Goal: Communication & Community: Ask a question

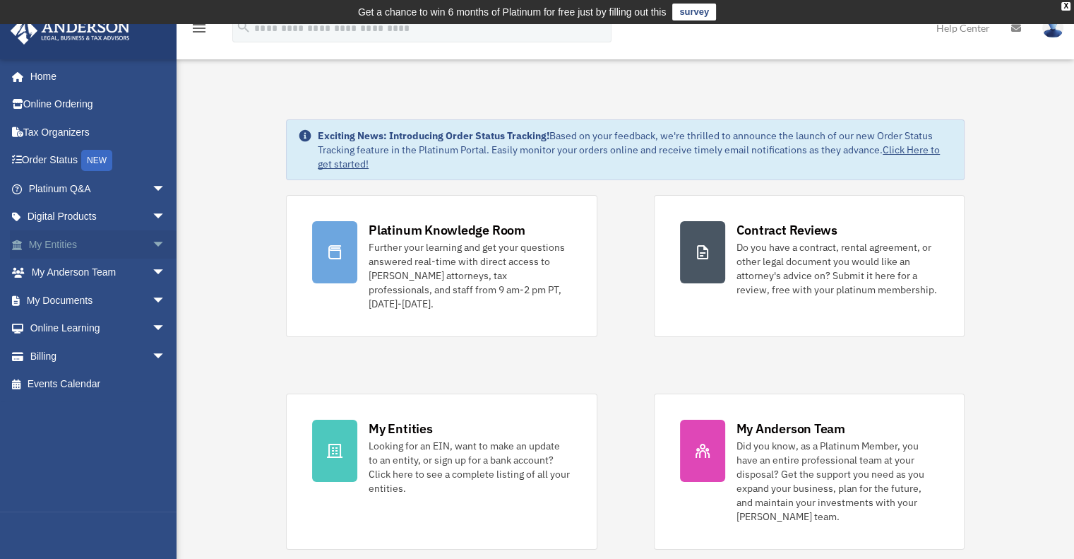
click at [152, 240] on span "arrow_drop_down" at bounding box center [166, 244] width 28 height 29
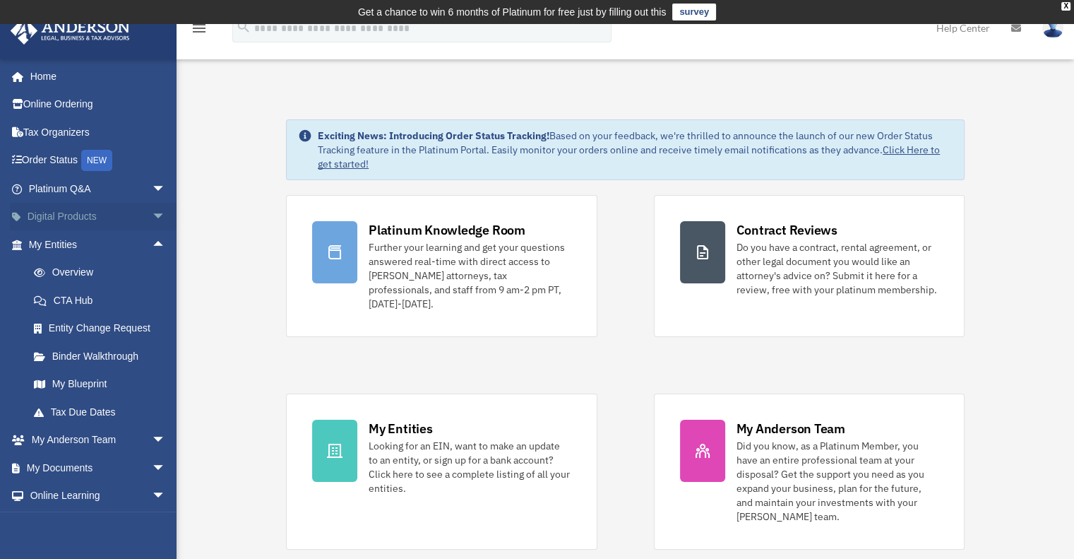
click at [152, 215] on span "arrow_drop_down" at bounding box center [166, 217] width 28 height 29
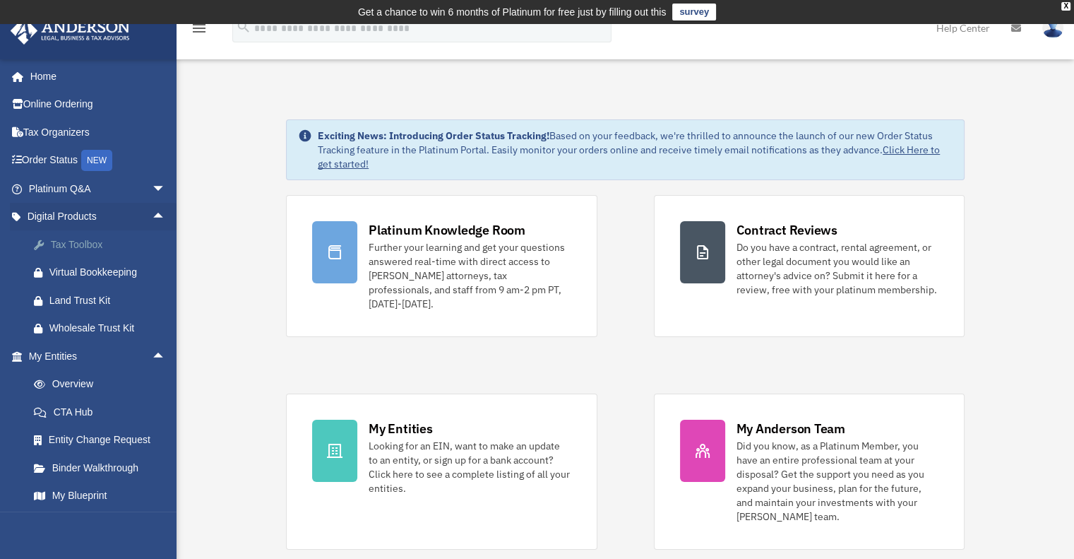
click at [90, 239] on div "Tax Toolbox" at bounding box center [109, 245] width 120 height 18
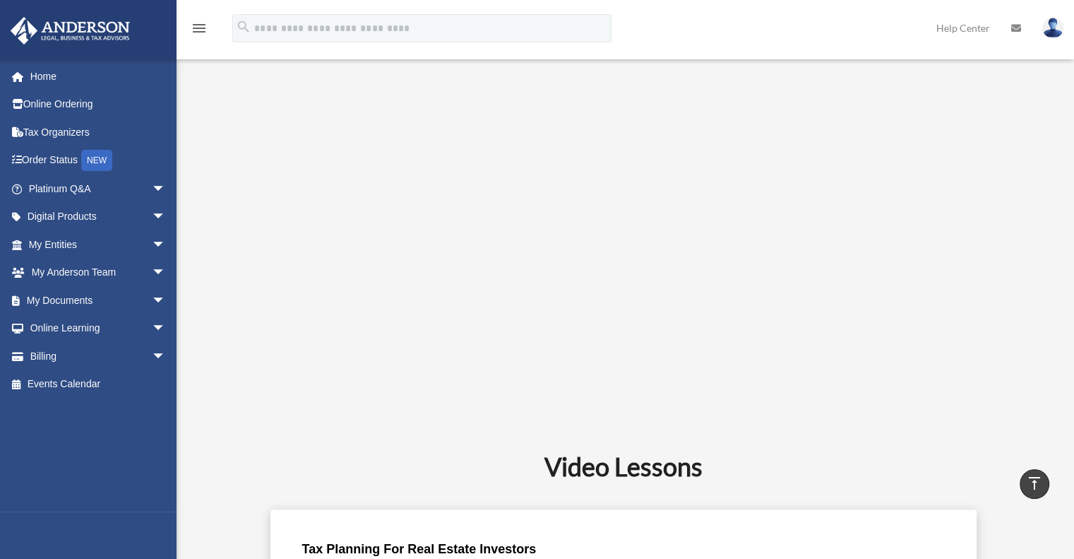
scroll to position [494, 0]
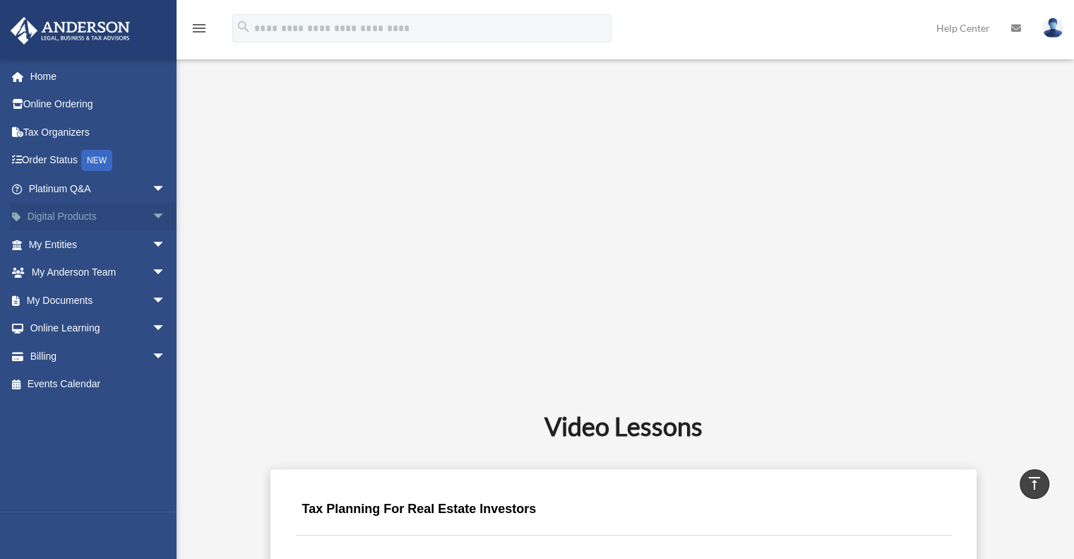
click at [152, 221] on span "arrow_drop_down" at bounding box center [166, 217] width 28 height 29
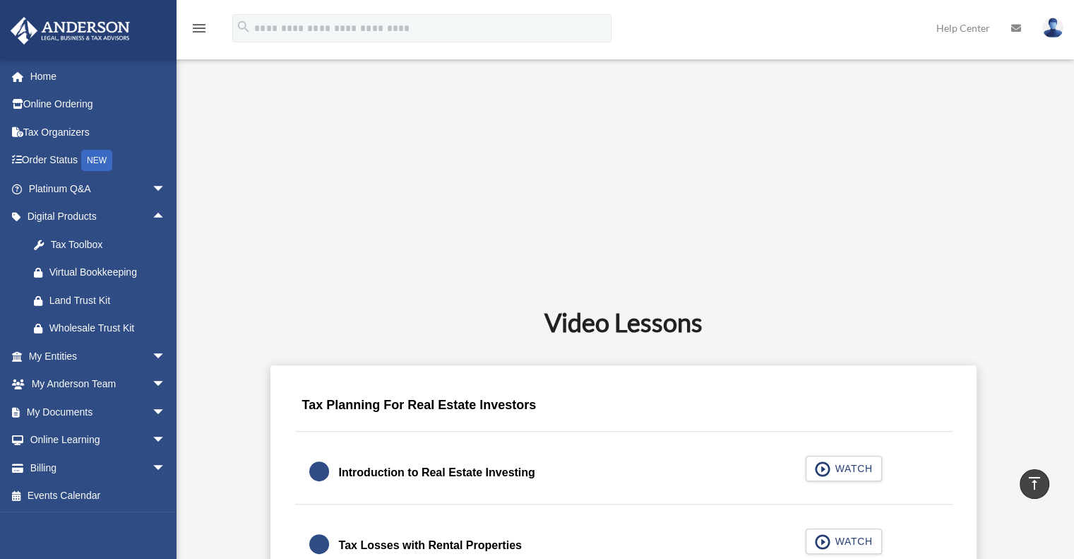
scroll to position [706, 0]
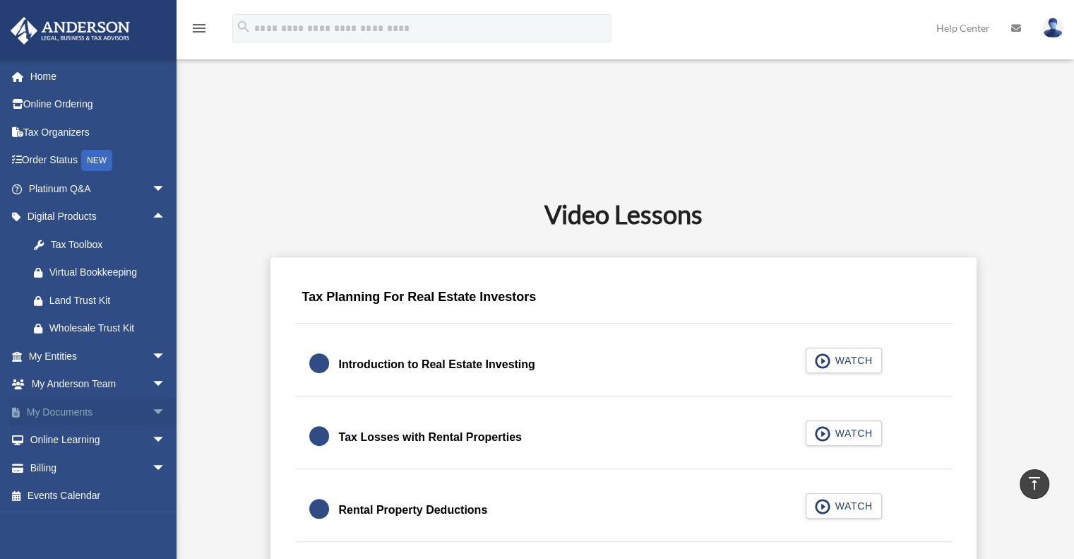
click at [152, 410] on span "arrow_drop_down" at bounding box center [166, 412] width 28 height 29
click at [152, 385] on span "arrow_drop_down" at bounding box center [166, 384] width 28 height 29
click at [152, 357] on span "arrow_drop_down" at bounding box center [166, 356] width 28 height 29
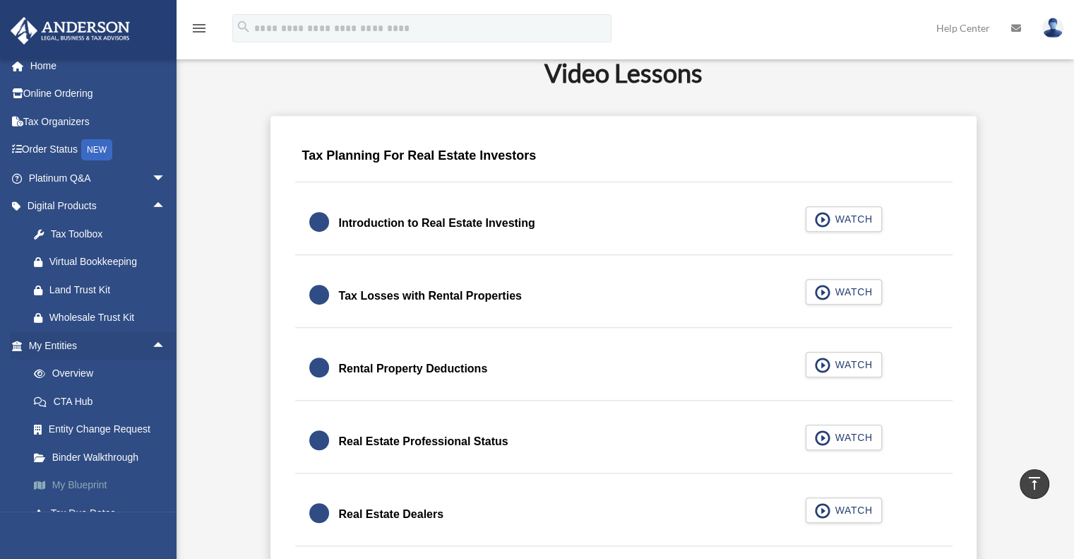
scroll to position [0, 0]
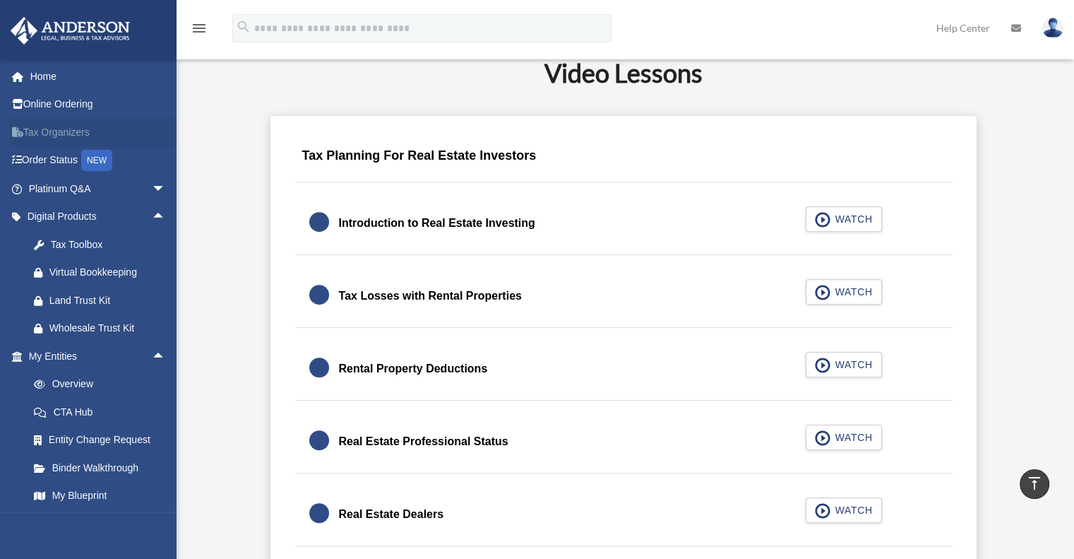
click at [54, 128] on link "Tax Organizers" at bounding box center [98, 132] width 177 height 28
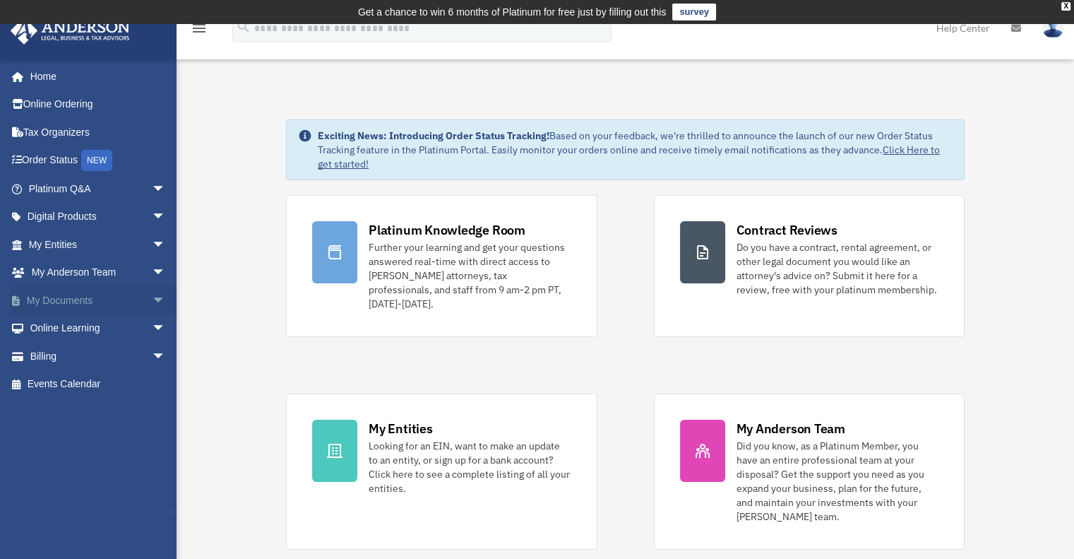
click at [152, 304] on span "arrow_drop_down" at bounding box center [166, 300] width 28 height 29
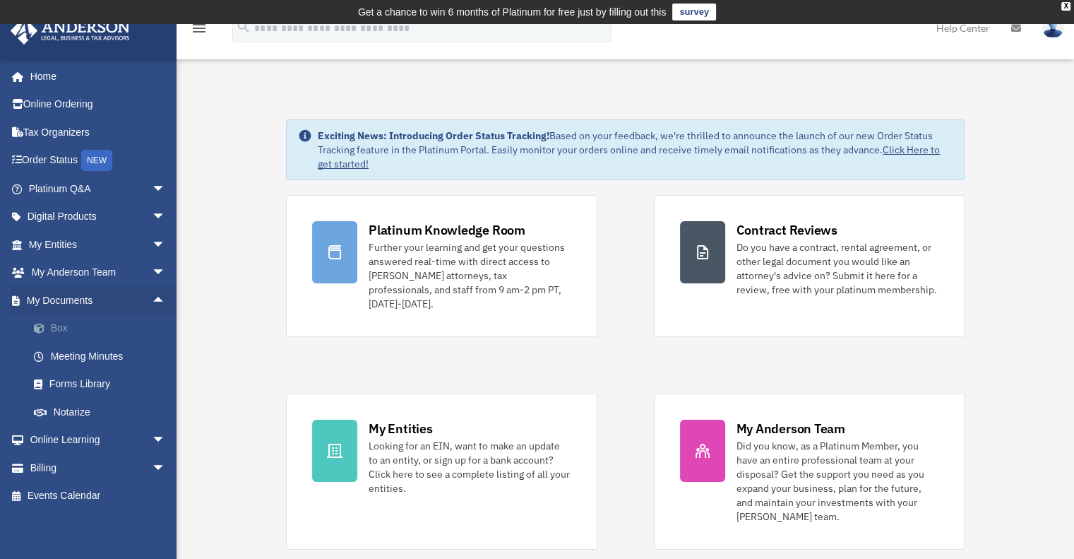
click at [61, 327] on link "Box" at bounding box center [103, 328] width 167 height 28
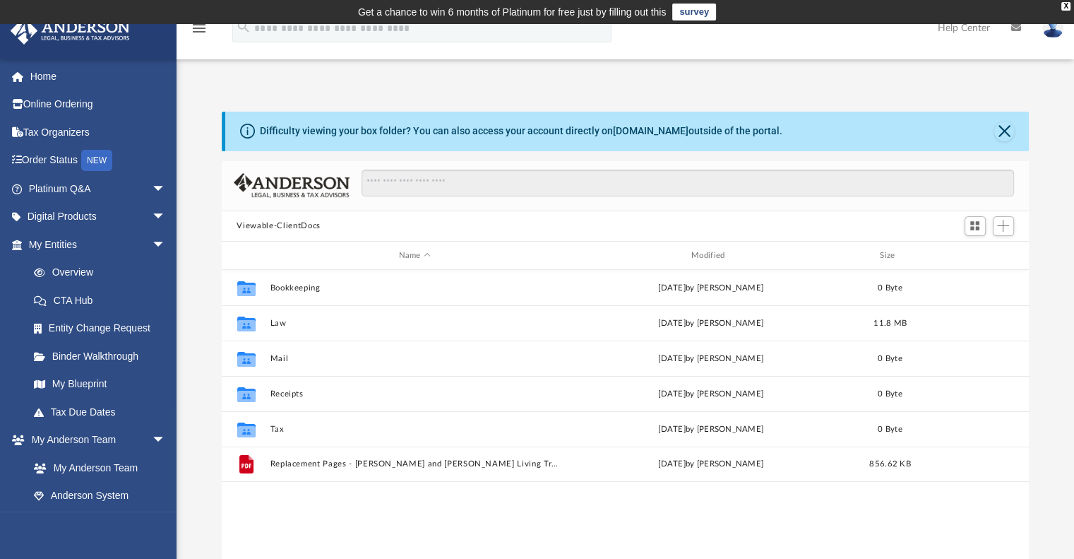
scroll to position [310, 797]
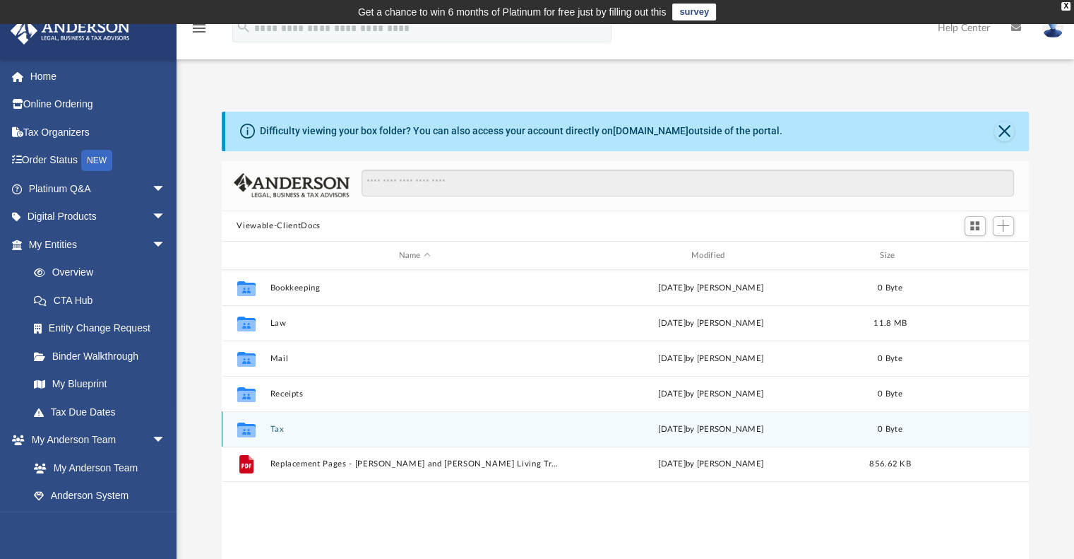
click at [297, 431] on button "Tax" at bounding box center [415, 429] width 290 height 9
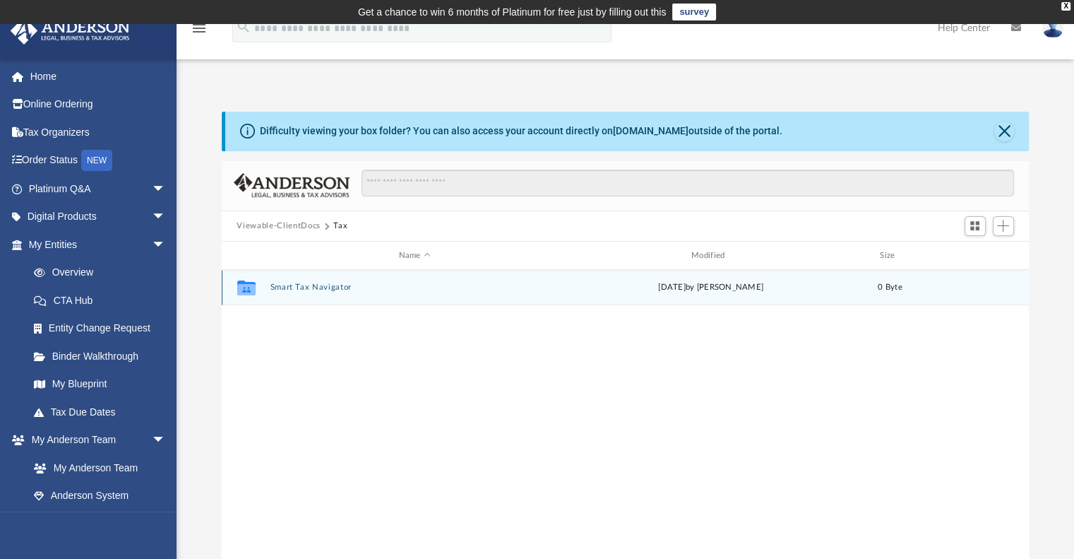
click at [365, 286] on button "Smart Tax Navigator" at bounding box center [415, 287] width 290 height 9
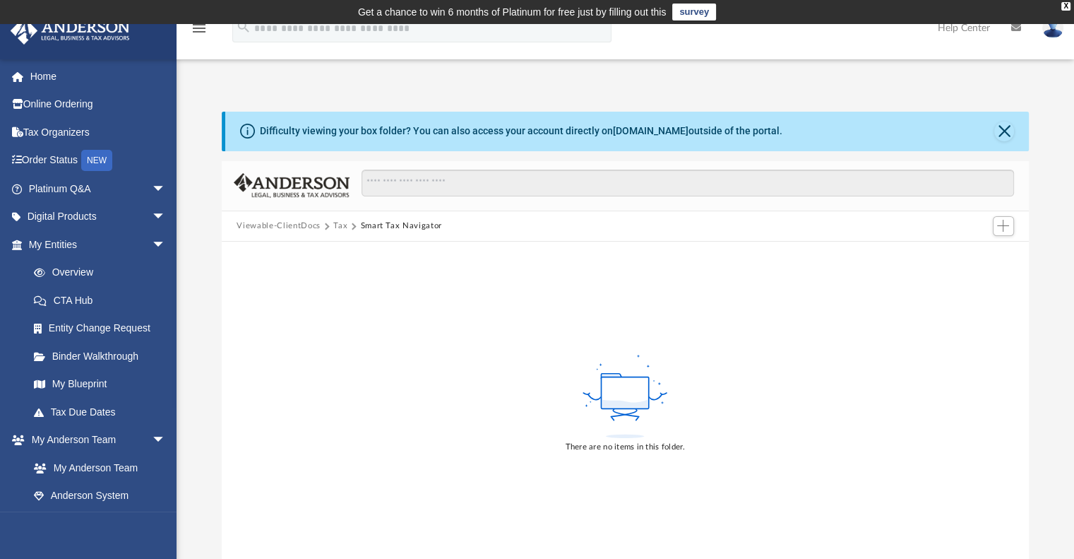
click at [338, 223] on button "Tax" at bounding box center [340, 226] width 14 height 13
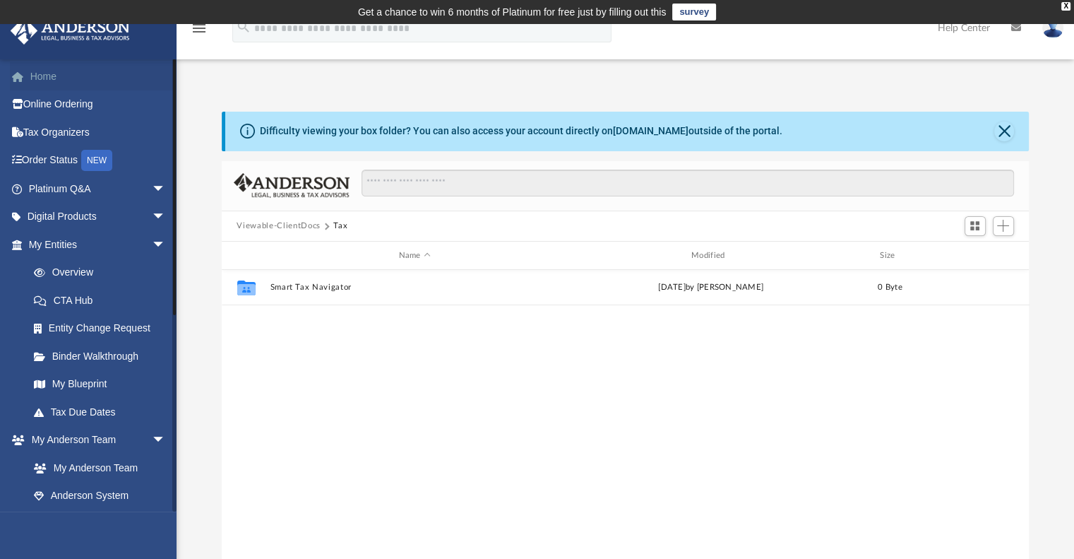
click at [49, 76] on link "Home" at bounding box center [98, 76] width 177 height 28
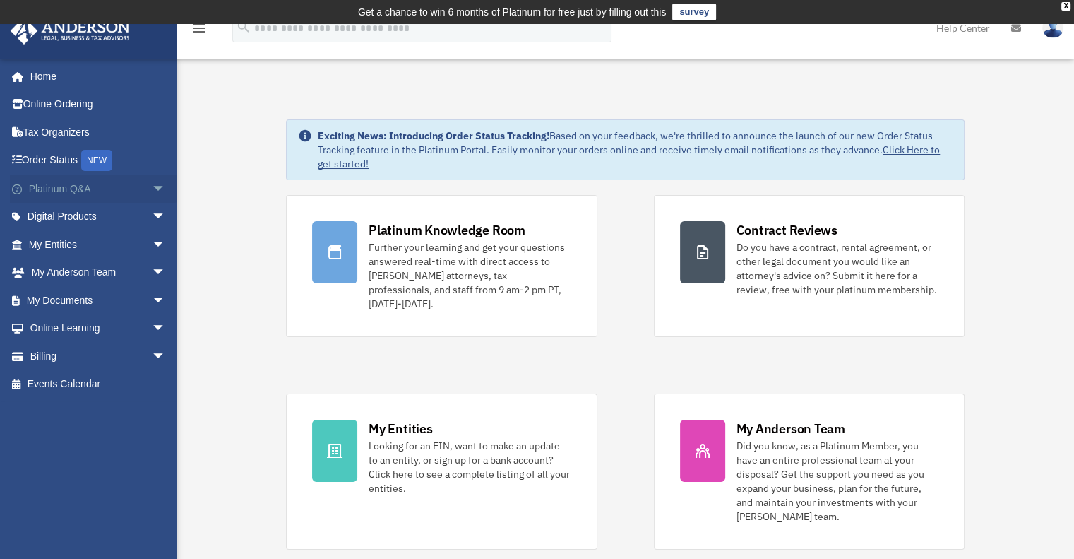
click at [152, 186] on span "arrow_drop_down" at bounding box center [166, 188] width 28 height 29
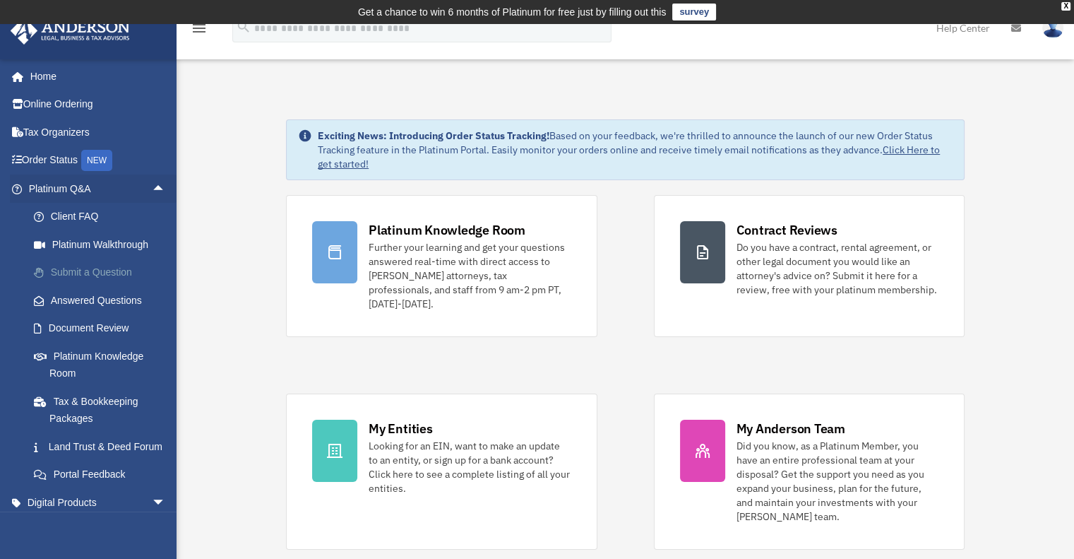
click at [99, 272] on link "Submit a Question" at bounding box center [103, 273] width 167 height 28
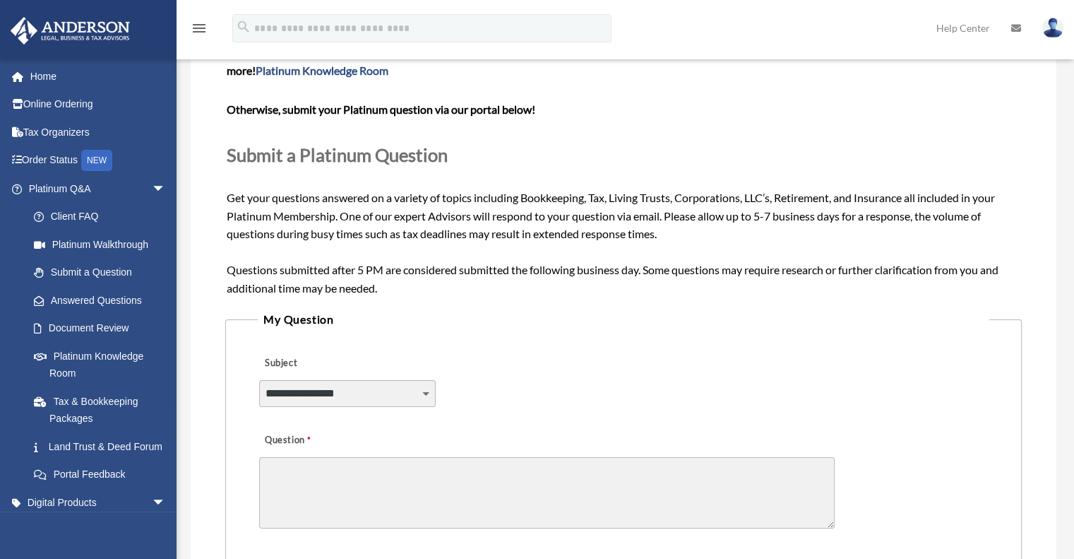
scroll to position [141, 0]
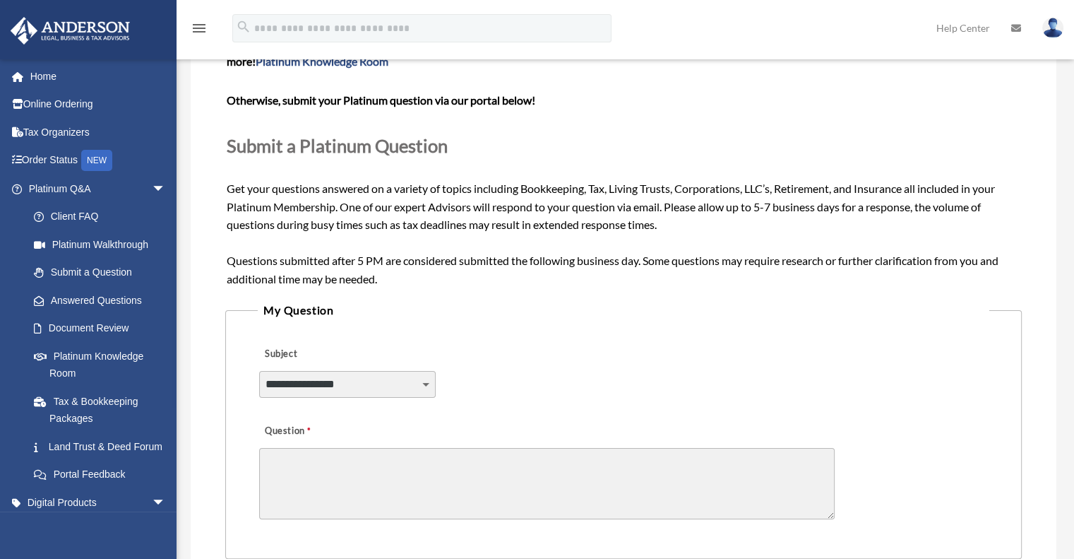
click at [425, 386] on select "**********" at bounding box center [347, 384] width 177 height 27
click at [497, 365] on div "**********" at bounding box center [624, 375] width 732 height 77
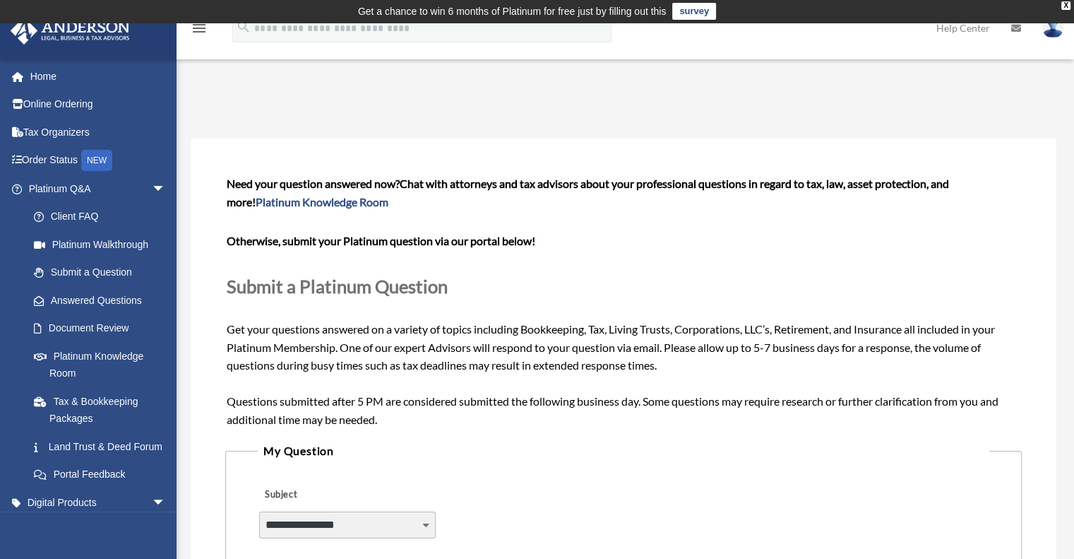
scroll to position [0, 0]
click at [52, 74] on link "Home" at bounding box center [98, 76] width 177 height 28
